Goal: Task Accomplishment & Management: Complete application form

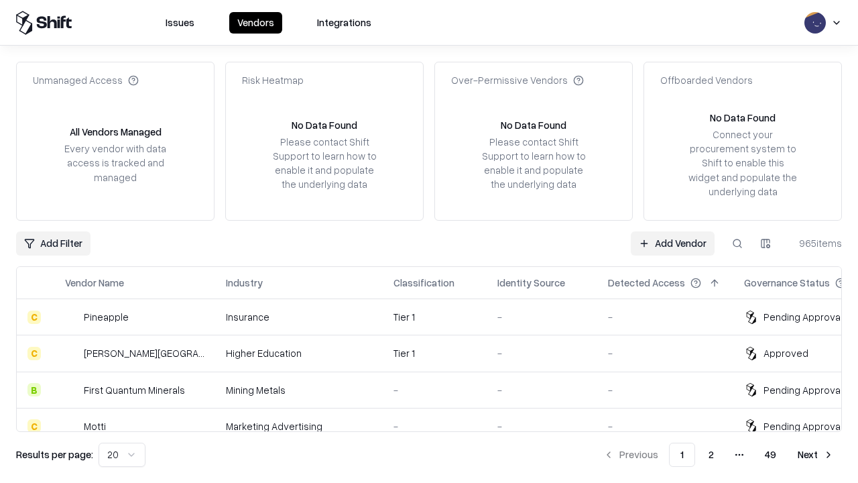
click at [672, 243] on link "Add Vendor" at bounding box center [673, 243] width 84 height 24
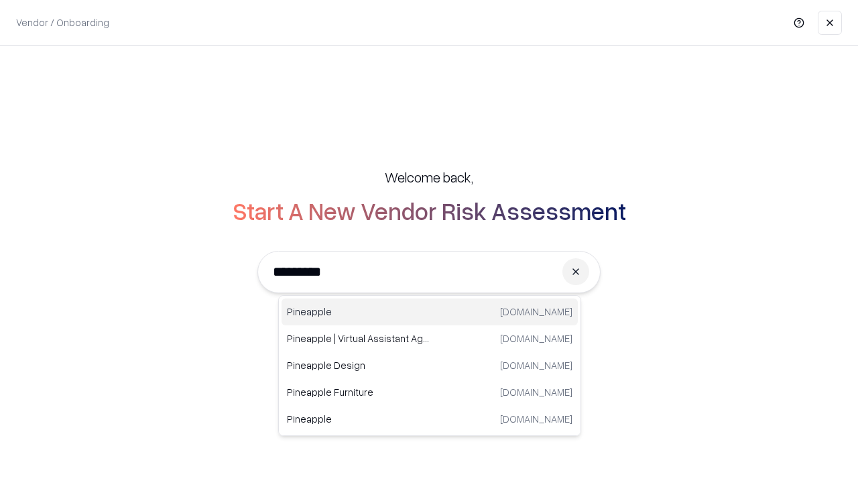
click at [430, 312] on div "Pineapple [DOMAIN_NAME]" at bounding box center [429, 311] width 296 height 27
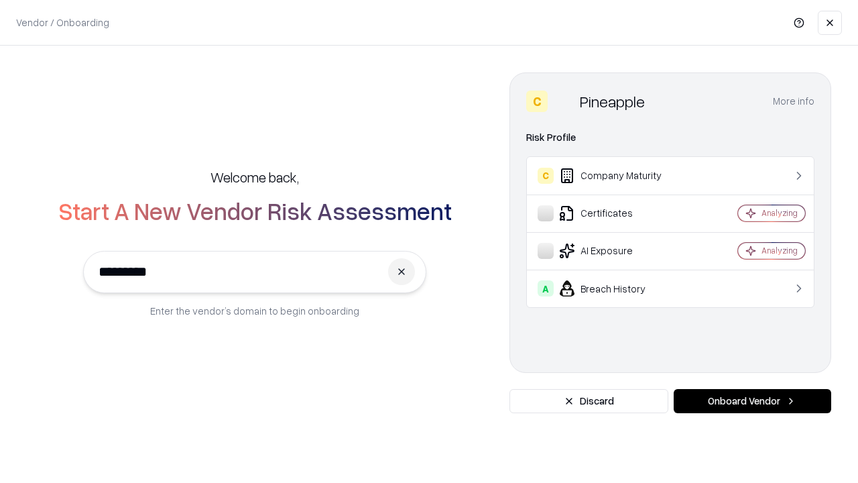
type input "*********"
click at [752, 401] on button "Onboard Vendor" at bounding box center [752, 401] width 157 height 24
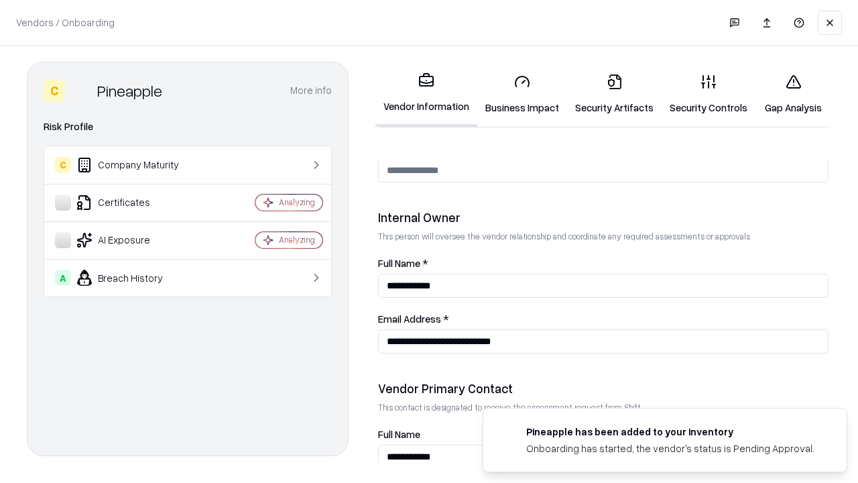
scroll to position [694, 0]
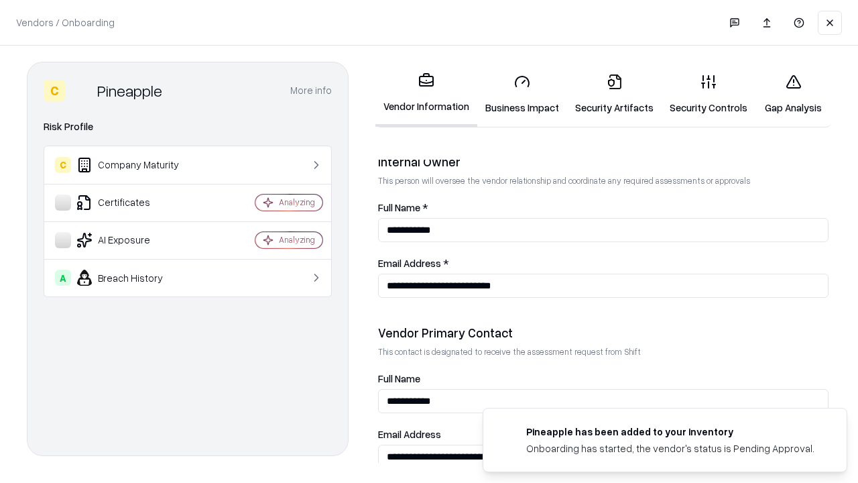
click at [522, 94] on link "Business Impact" at bounding box center [522, 94] width 90 height 62
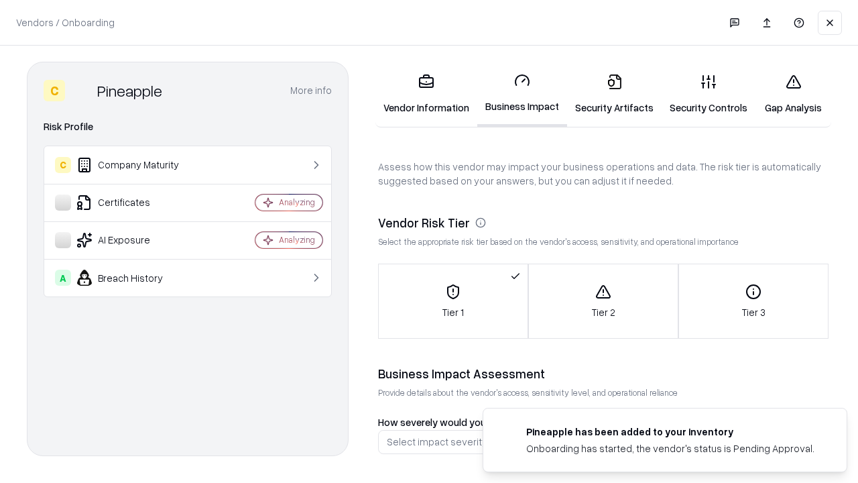
click at [614, 94] on link "Security Artifacts" at bounding box center [614, 94] width 94 height 62
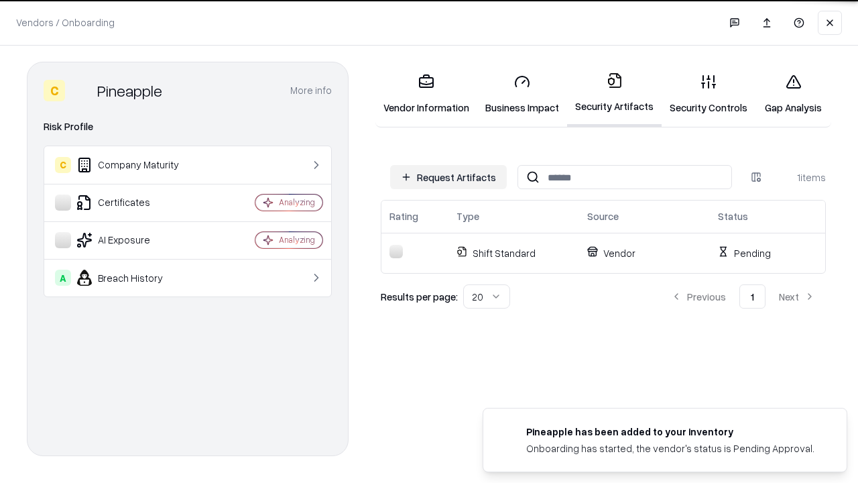
click at [448, 177] on button "Request Artifacts" at bounding box center [448, 177] width 117 height 24
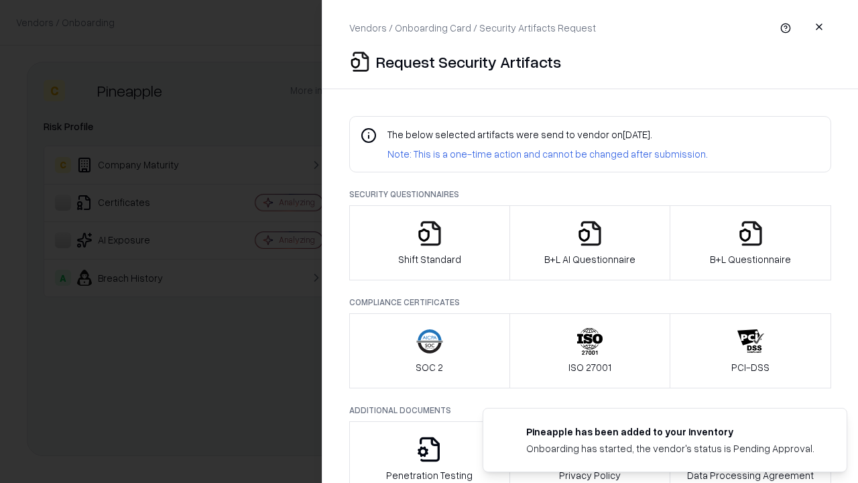
click at [429, 243] on icon "button" at bounding box center [429, 233] width 27 height 27
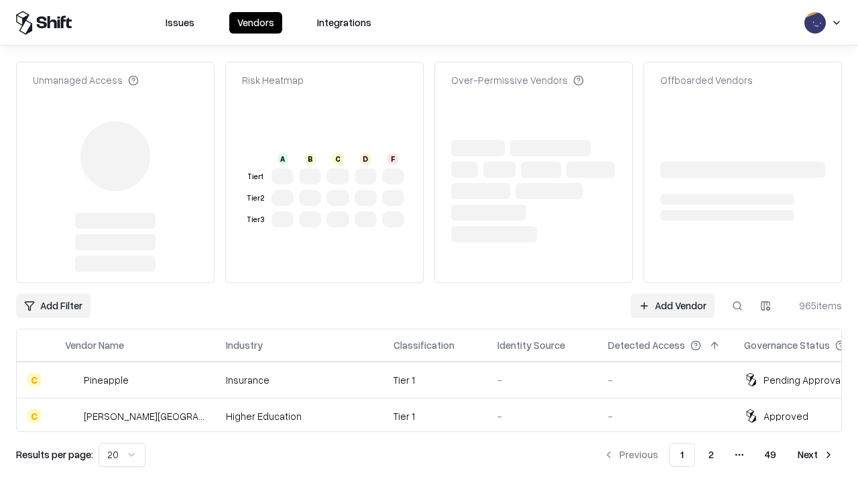
click at [672, 294] on link "Add Vendor" at bounding box center [673, 306] width 84 height 24
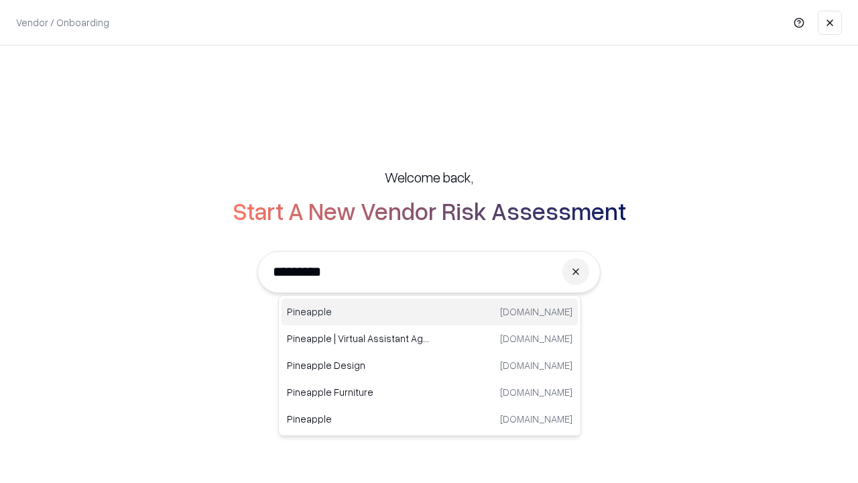
click at [430, 312] on div "Pineapple [DOMAIN_NAME]" at bounding box center [429, 311] width 296 height 27
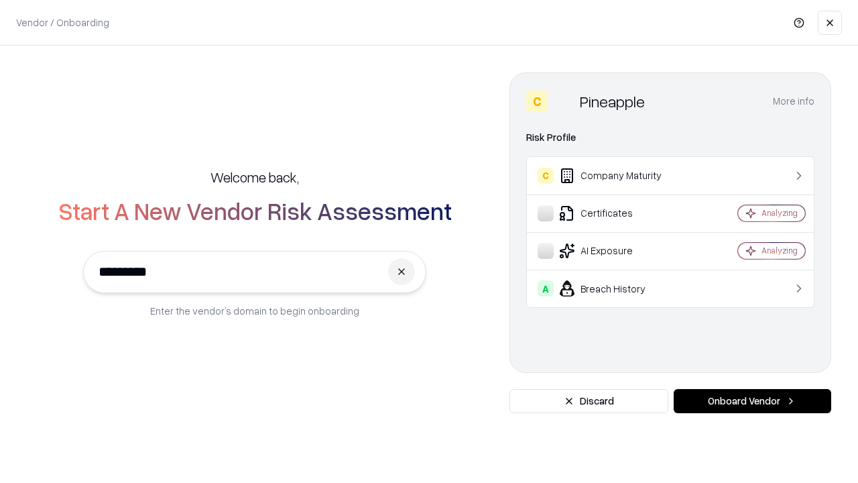
type input "*********"
click at [752, 401] on button "Onboard Vendor" at bounding box center [752, 401] width 157 height 24
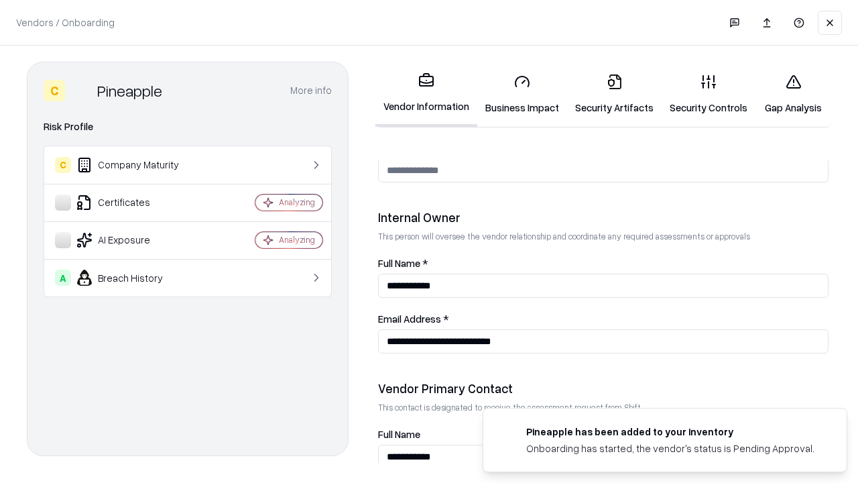
scroll to position [694, 0]
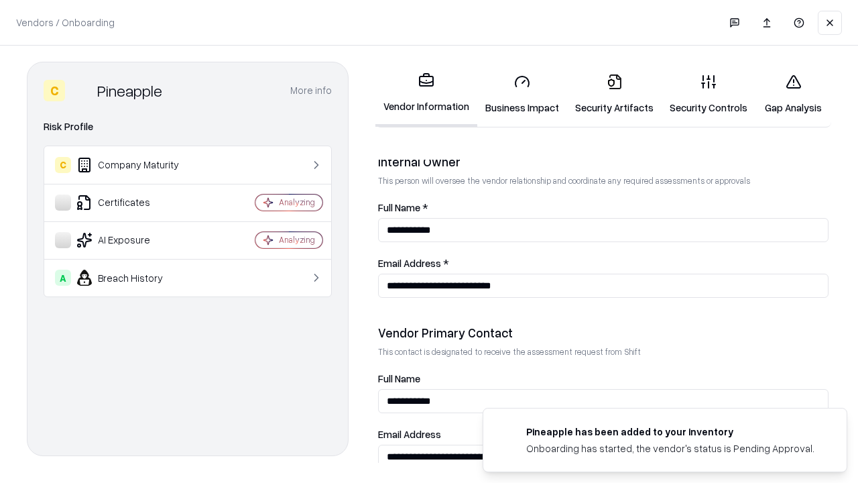
click at [793, 94] on link "Gap Analysis" at bounding box center [793, 94] width 76 height 62
